Goal: Information Seeking & Learning: Check status

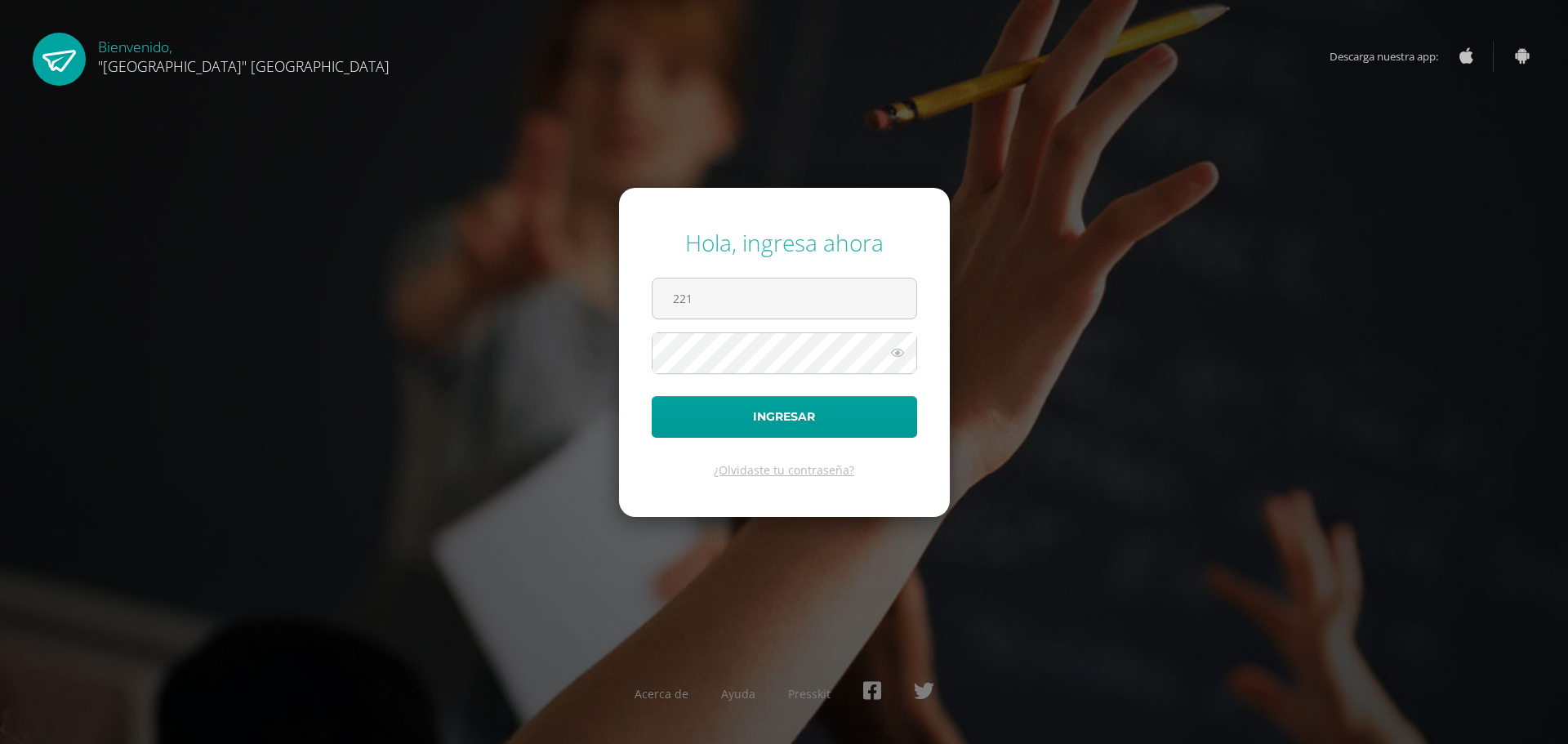
type input "22136@lasallechiquimula.edu.gt"
click at [651, 396] on button "Ingresar" at bounding box center [784, 417] width 266 height 42
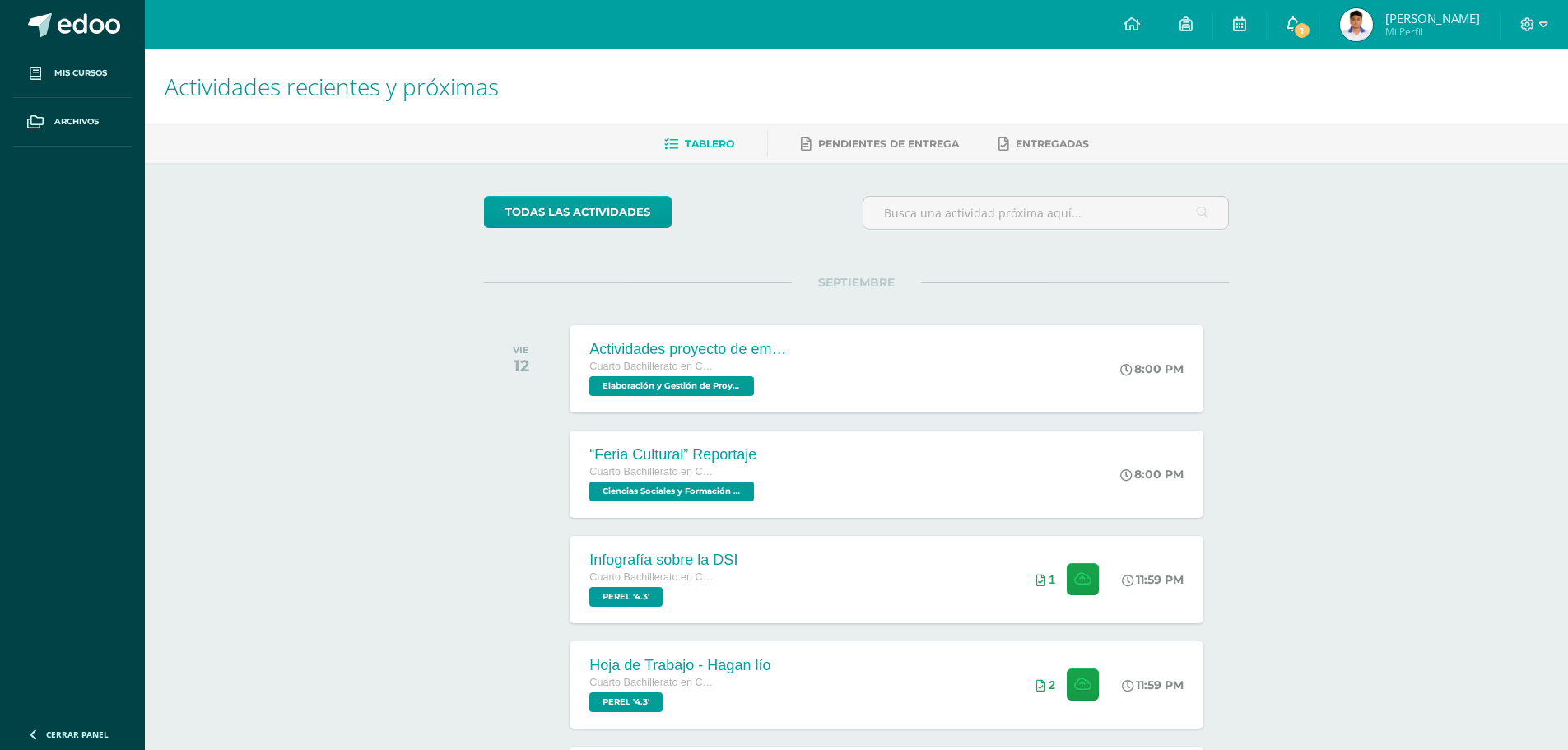
click at [1311, 21] on span "1" at bounding box center [1301, 30] width 18 height 18
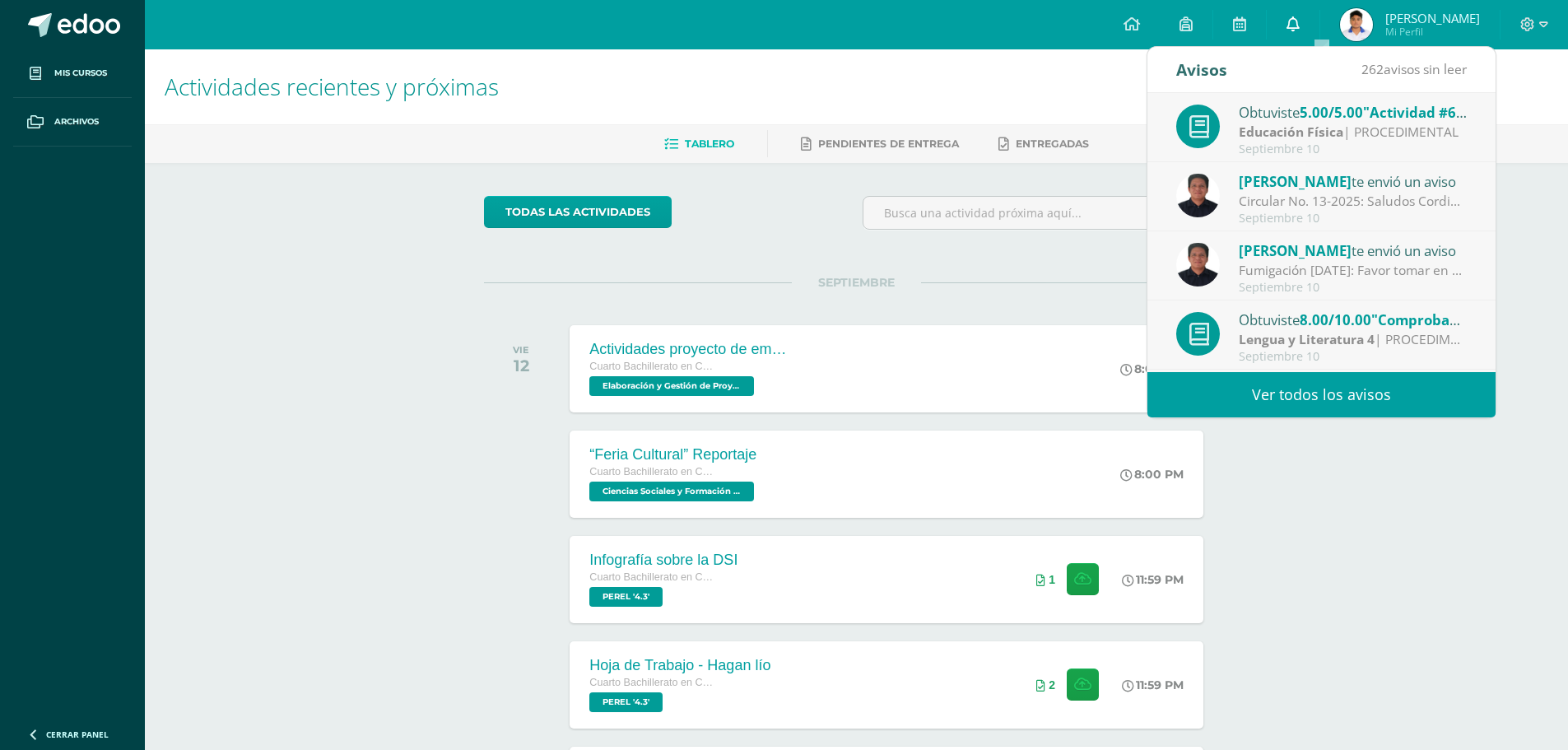
click at [1319, 21] on link "0" at bounding box center [1292, 24] width 53 height 49
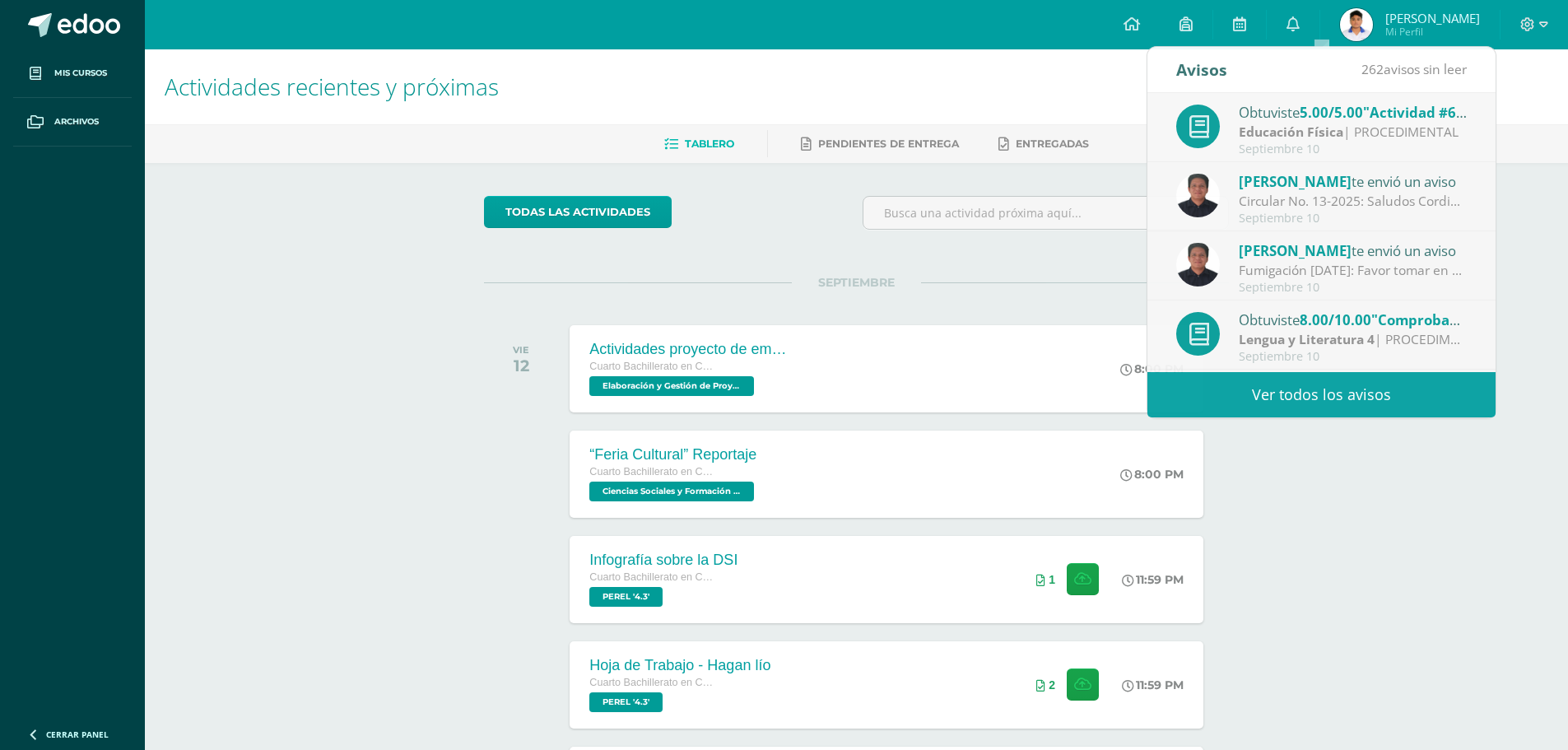
click at [1372, 12] on img at bounding box center [1355, 24] width 33 height 33
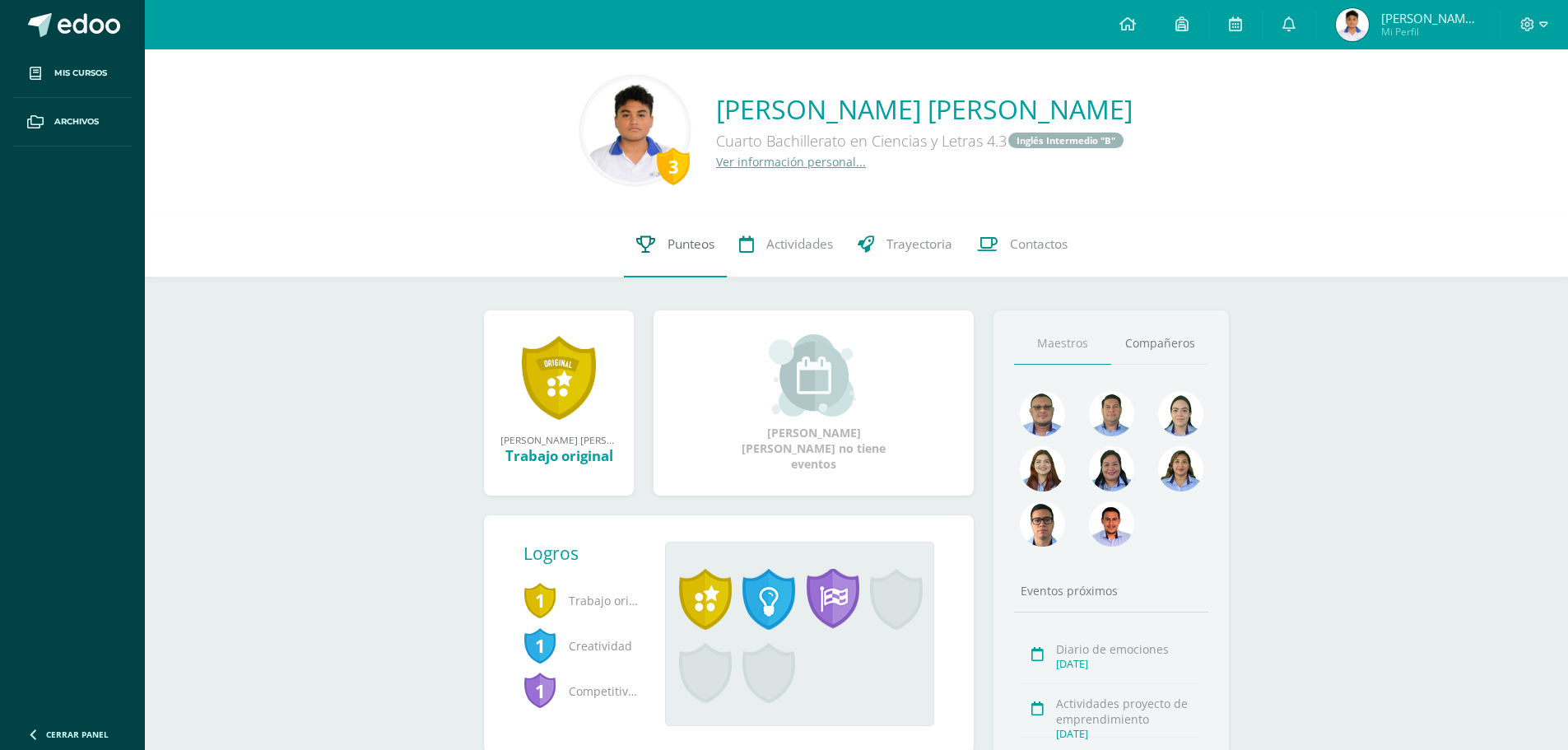
click at [686, 238] on span "Punteos" at bounding box center [690, 244] width 47 height 17
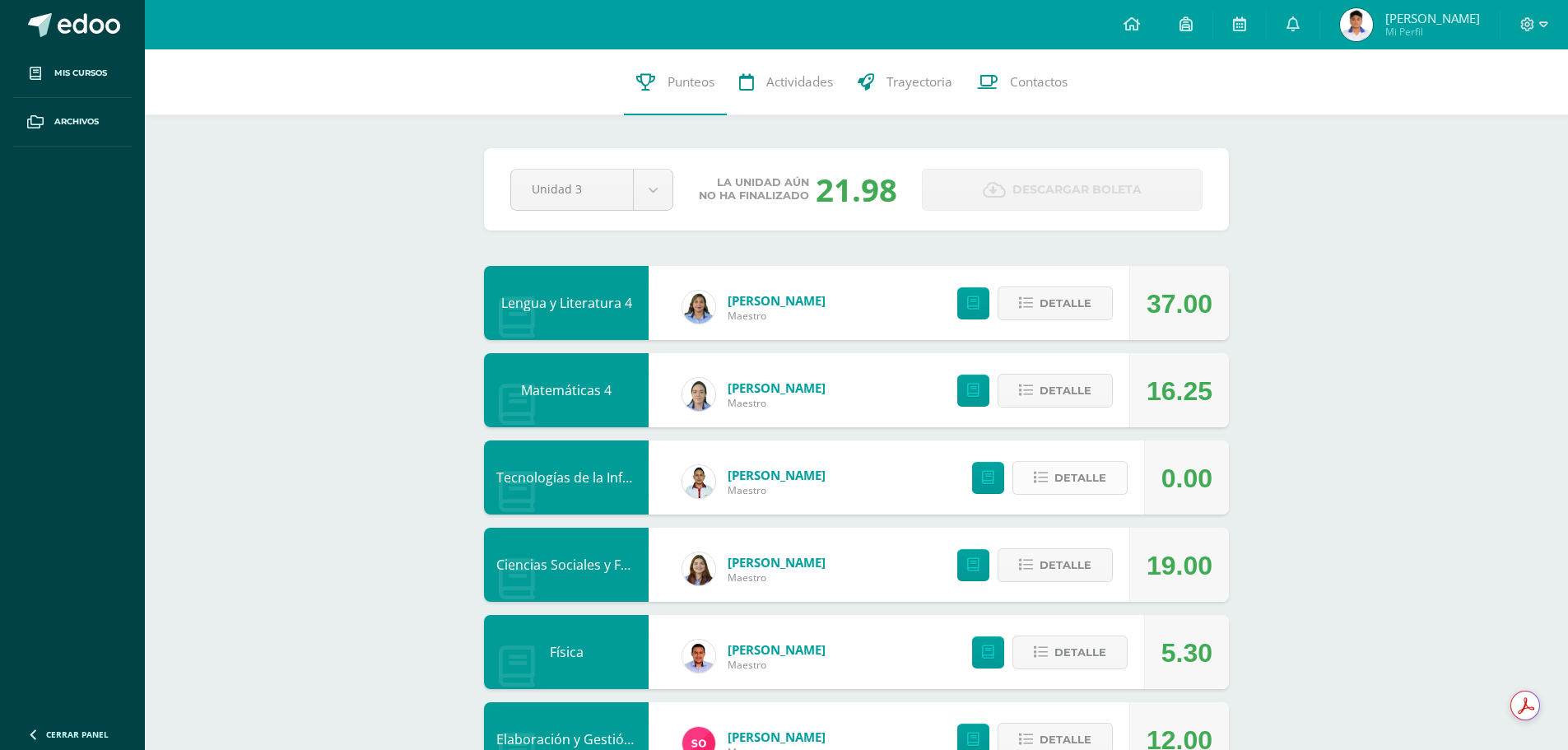
click at [1041, 471] on icon at bounding box center [1041, 477] width 14 height 14
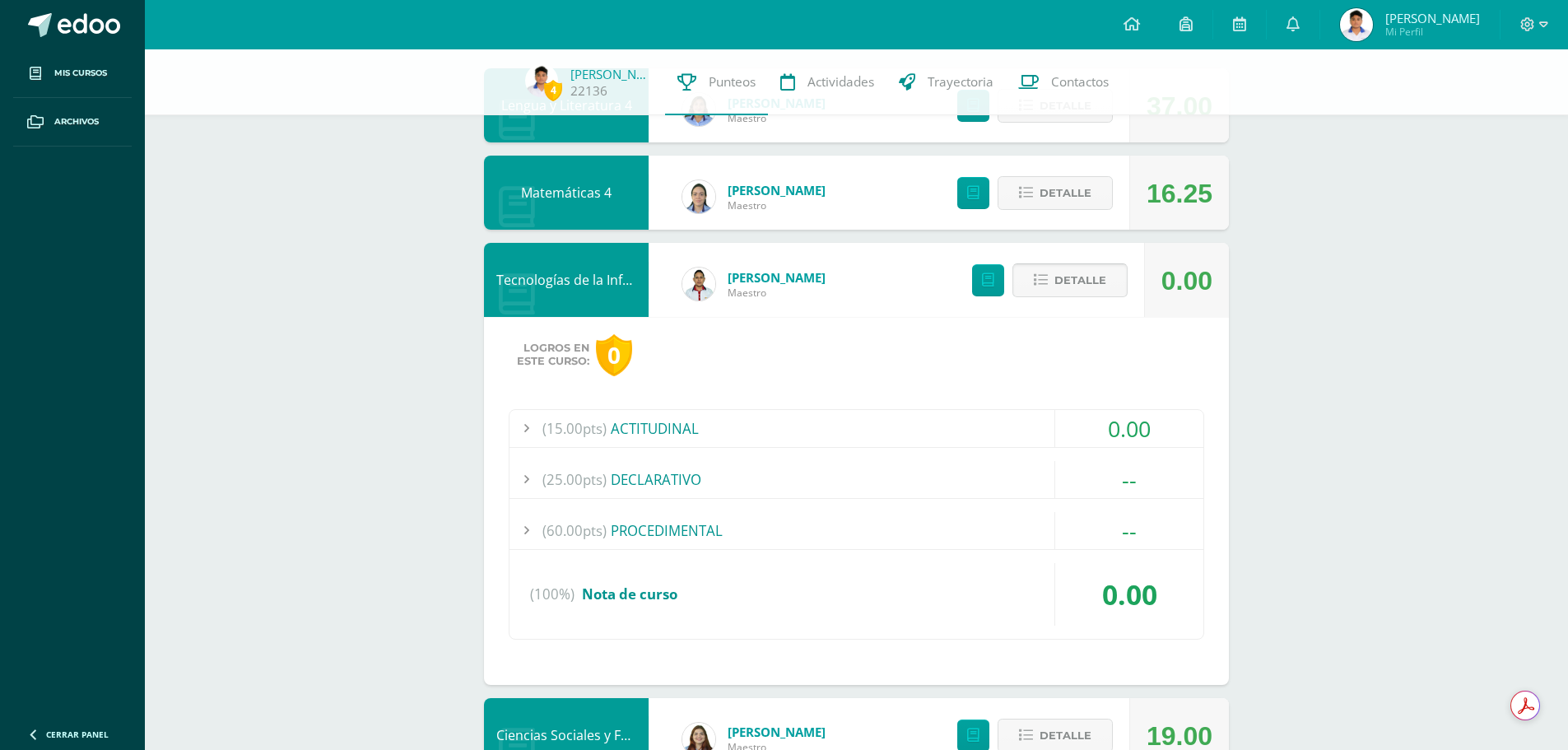
scroll to position [247, 0]
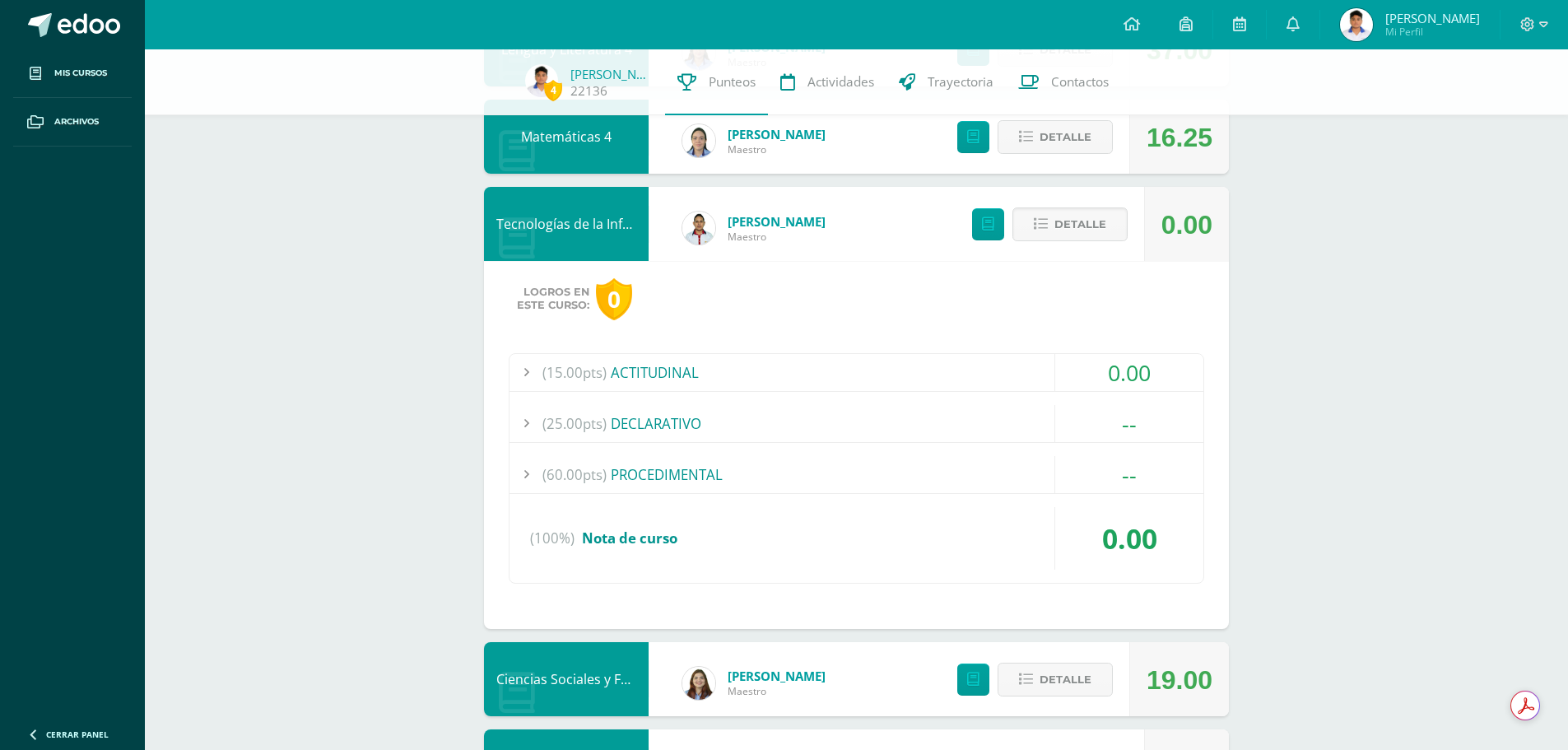
click at [641, 378] on div "(15.00pts) ACTITUDINAL" at bounding box center [856, 372] width 694 height 37
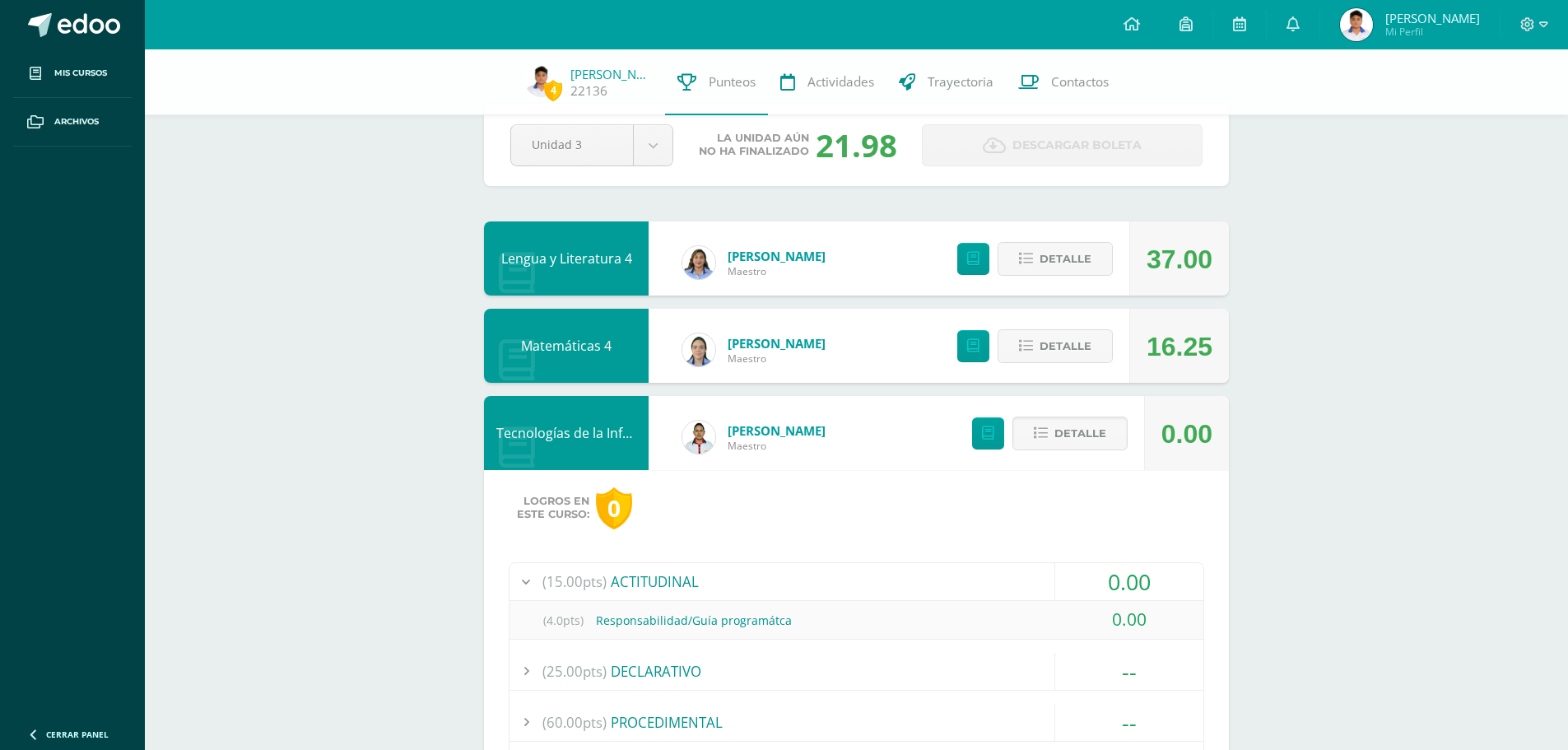
scroll to position [0, 0]
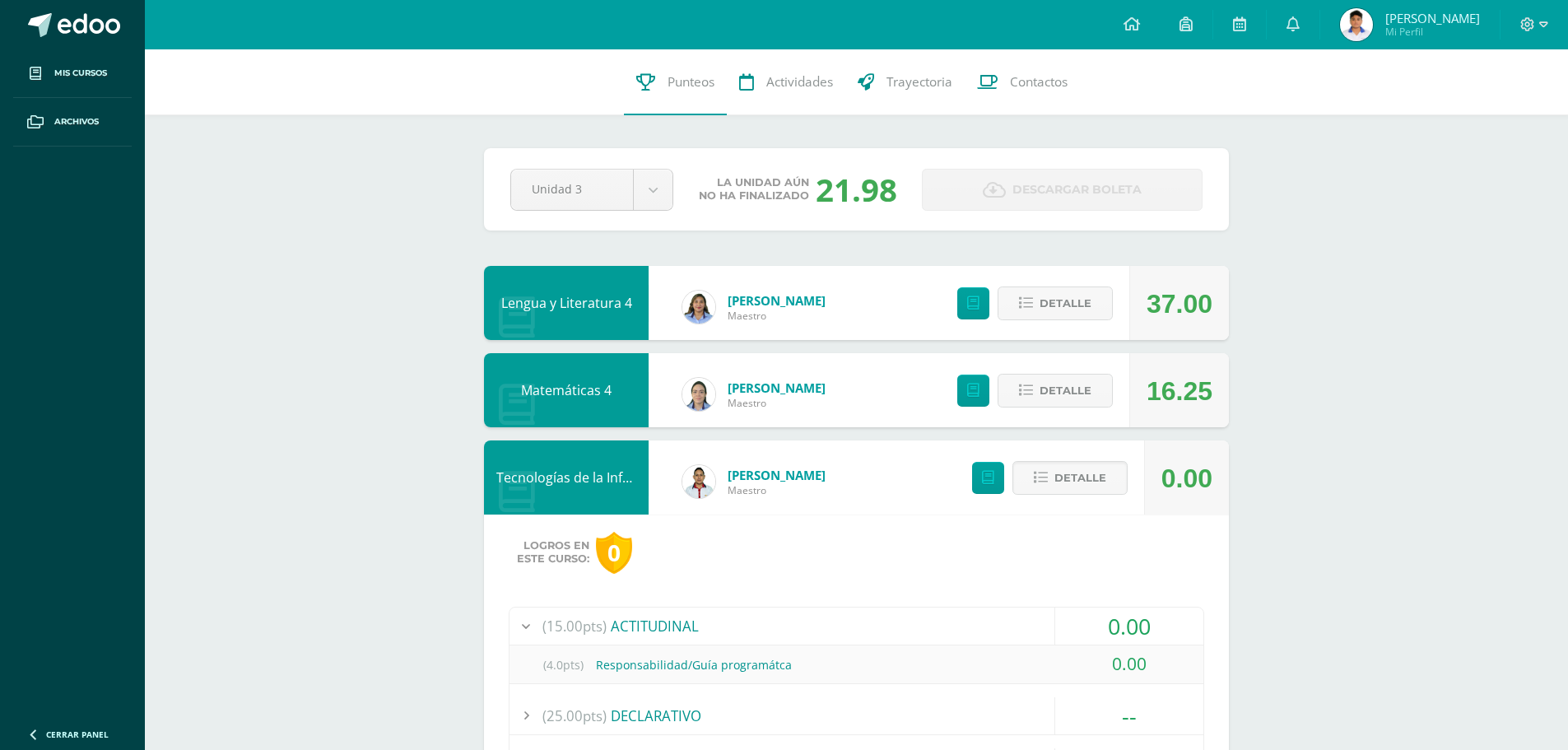
click at [675, 190] on div "Unidad 3 Unidad 1 Unidad 2 Unidad 3" at bounding box center [591, 190] width 176 height 42
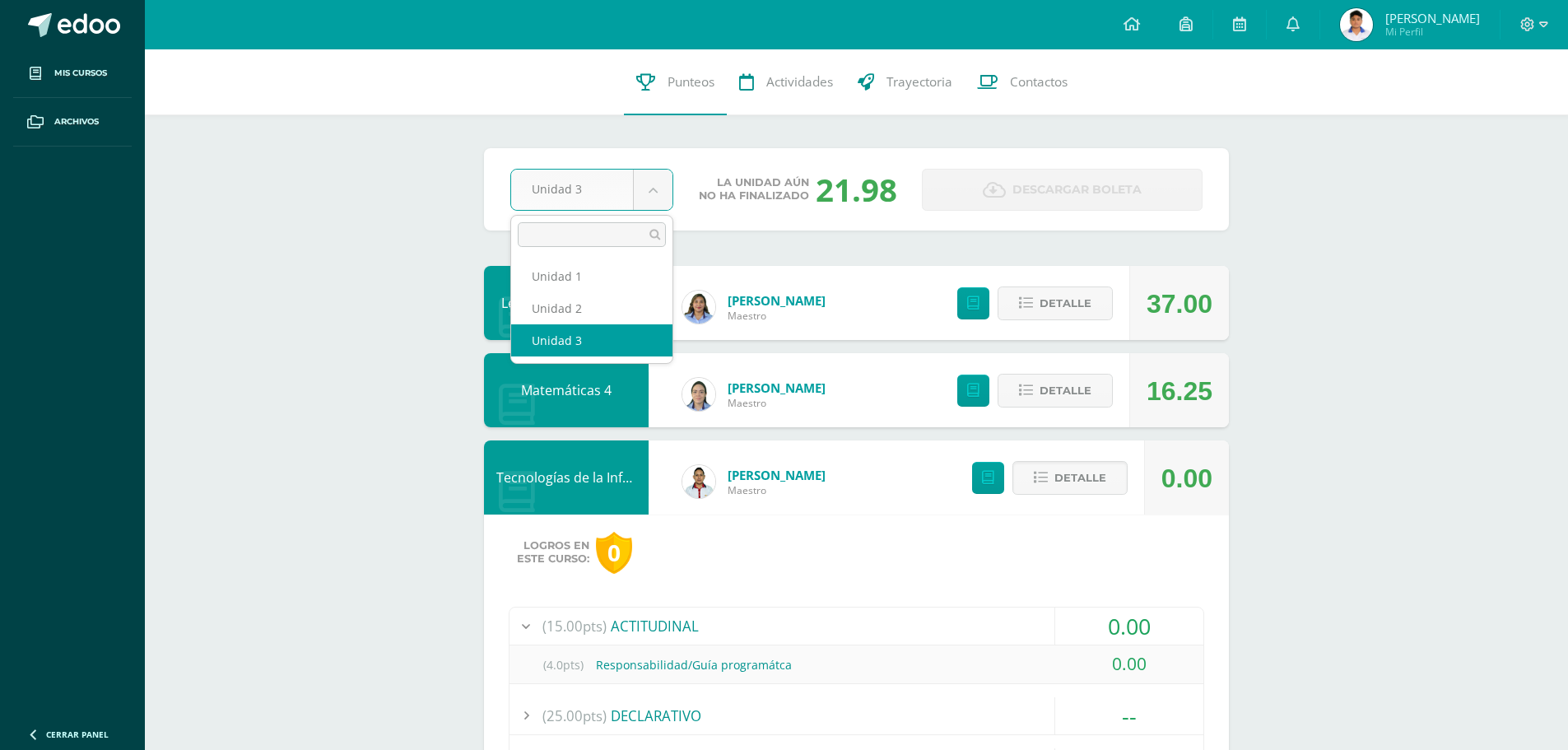
select select "Unidad 2"
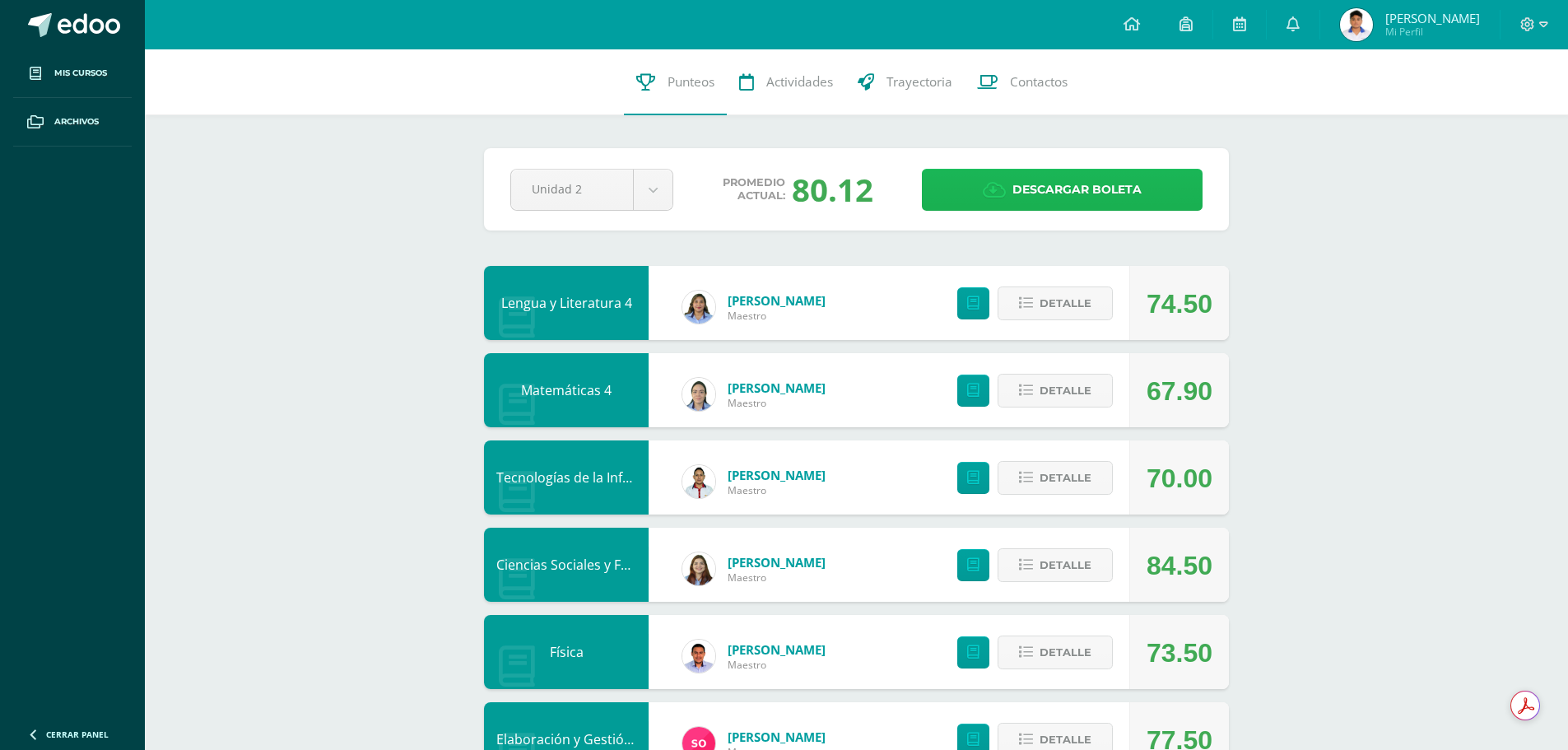
click at [1077, 198] on span "Descargar boleta" at bounding box center [1076, 190] width 129 height 40
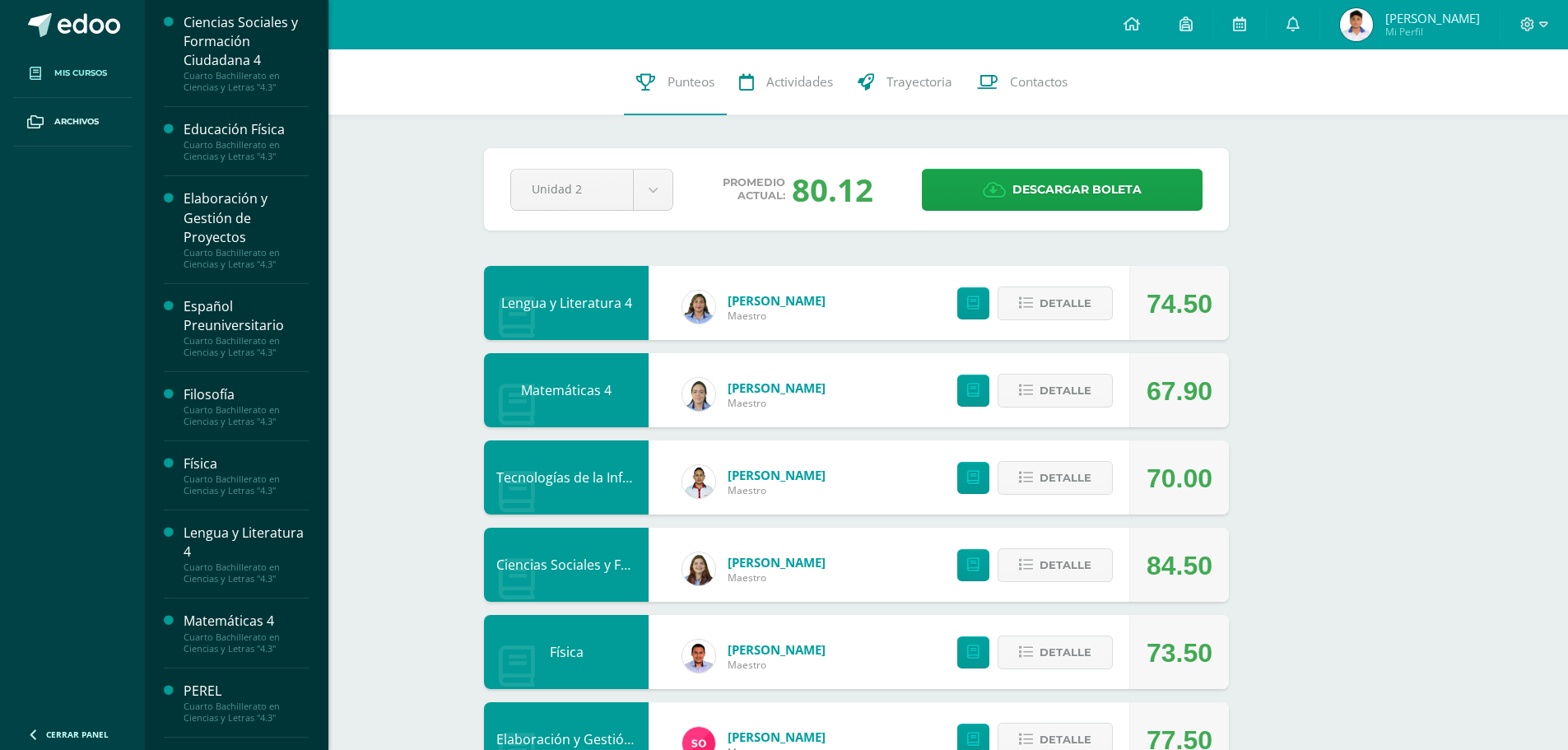
click at [76, 72] on span "Mis cursos" at bounding box center [80, 73] width 53 height 13
